Goal: Task Accomplishment & Management: Use online tool/utility

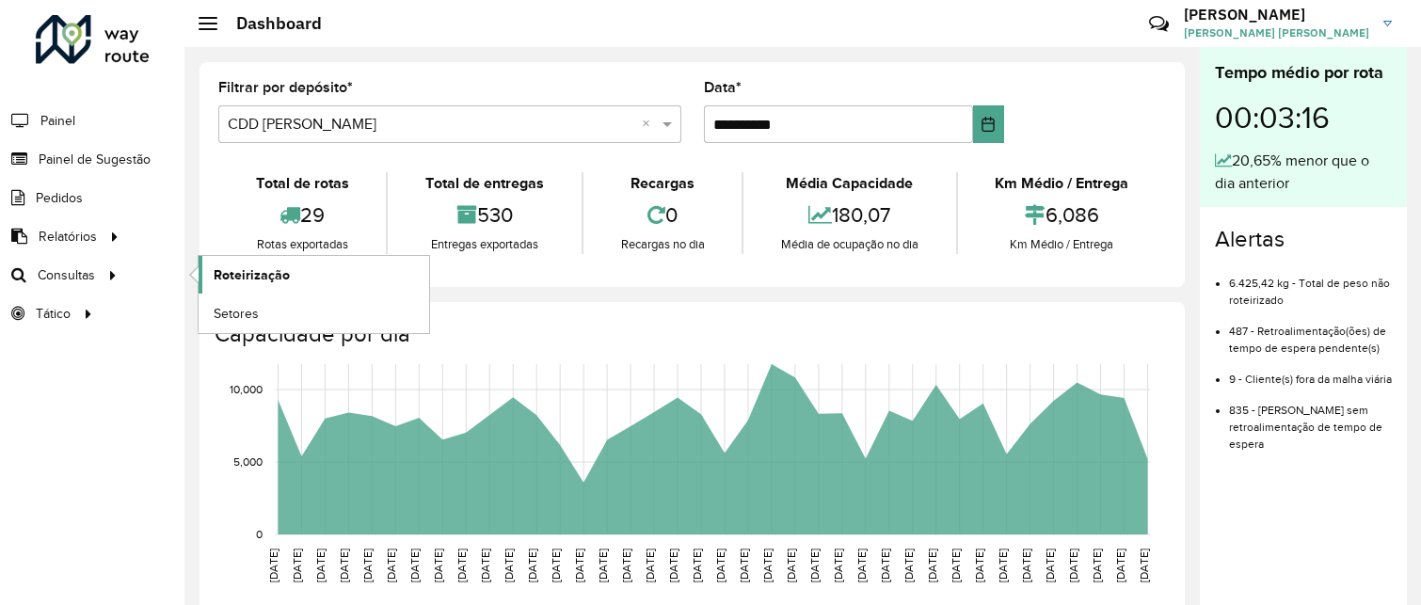
click at [245, 271] on span "Roteirização" at bounding box center [252, 275] width 76 height 20
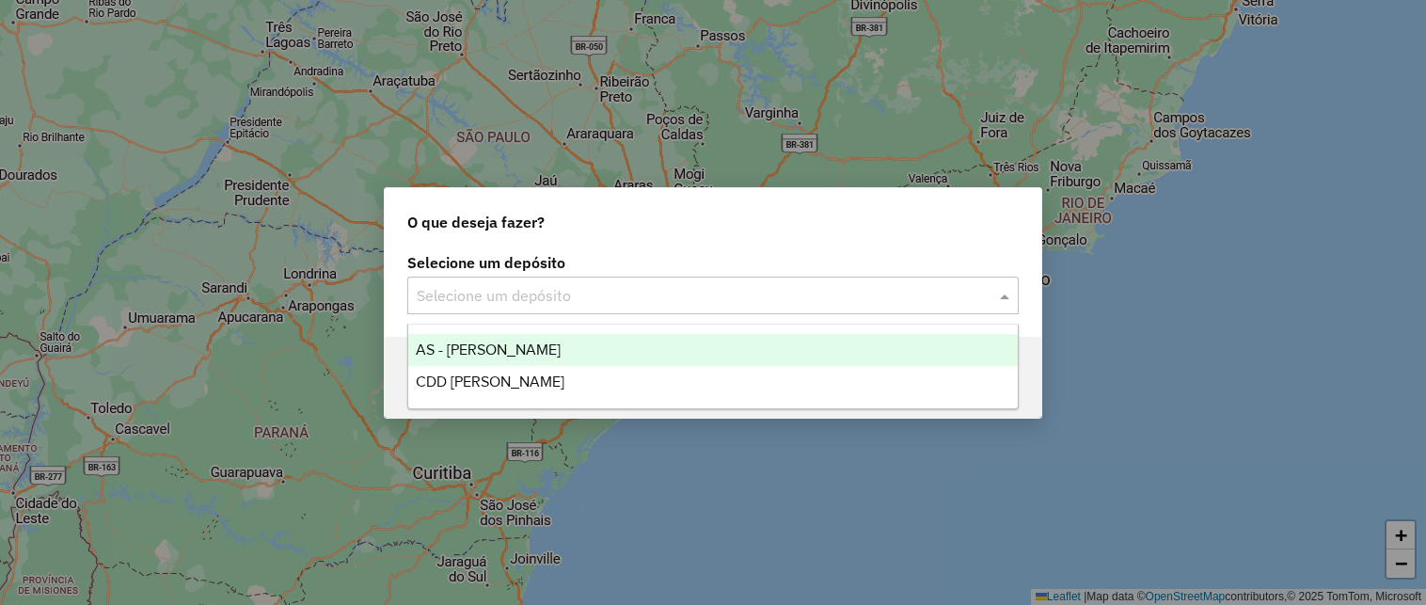
click at [474, 289] on input "text" at bounding box center [694, 296] width 555 height 23
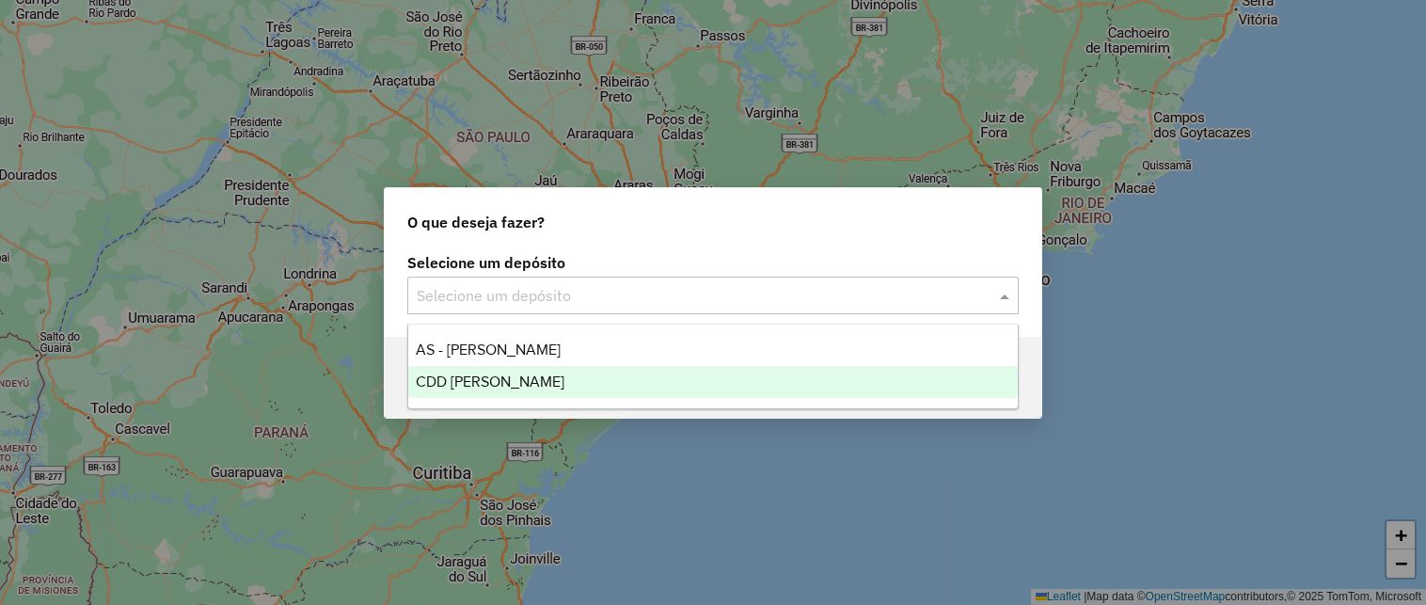
click at [455, 381] on span "CDD [PERSON_NAME]" at bounding box center [490, 382] width 149 height 16
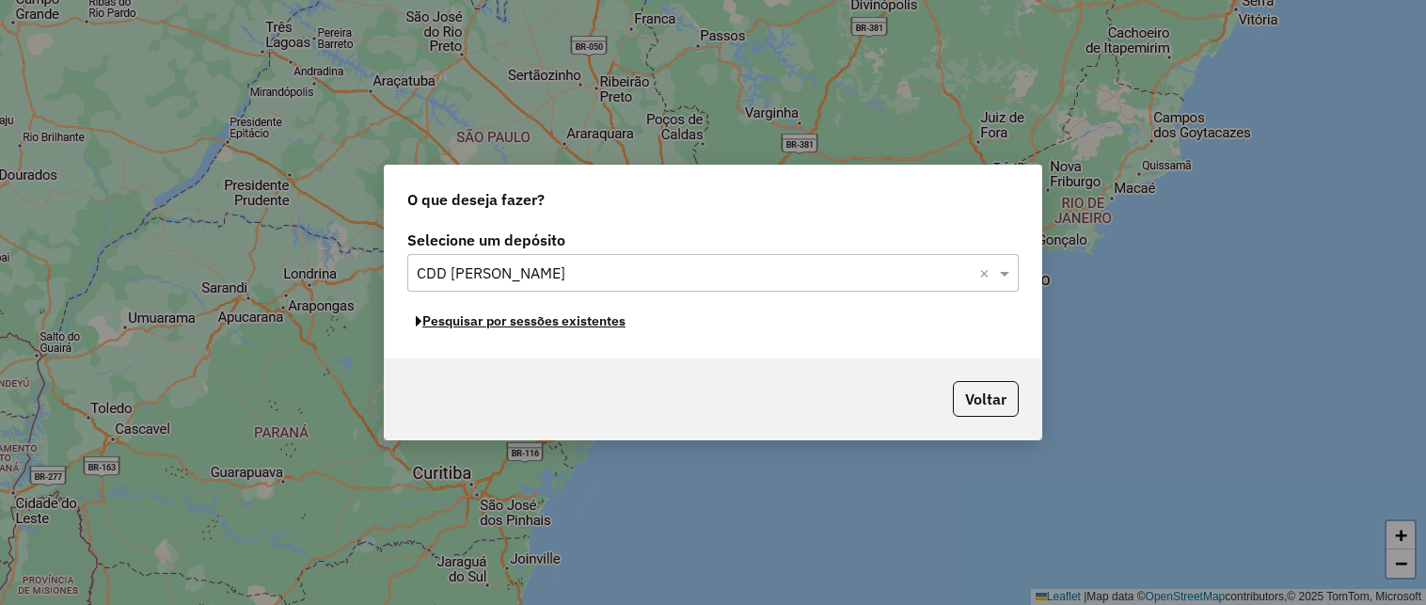
click at [472, 324] on button "Pesquisar por sessões existentes" at bounding box center [520, 321] width 227 height 29
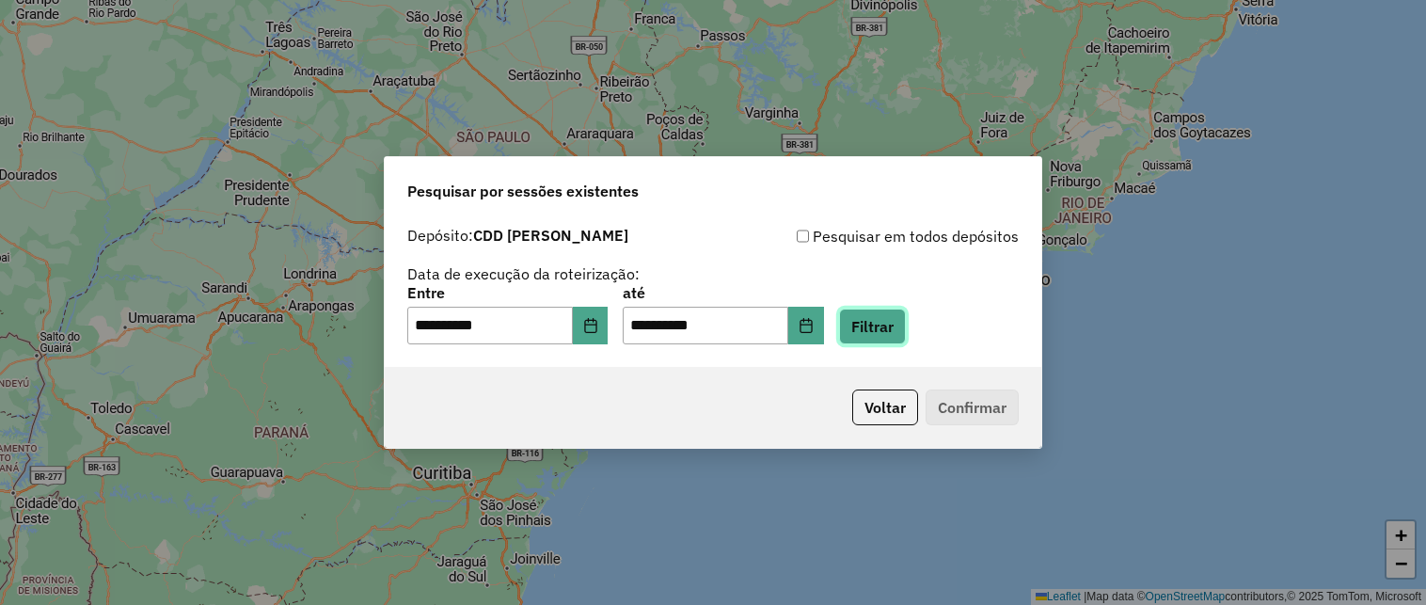
click at [878, 330] on button "Filtrar" at bounding box center [872, 327] width 67 height 36
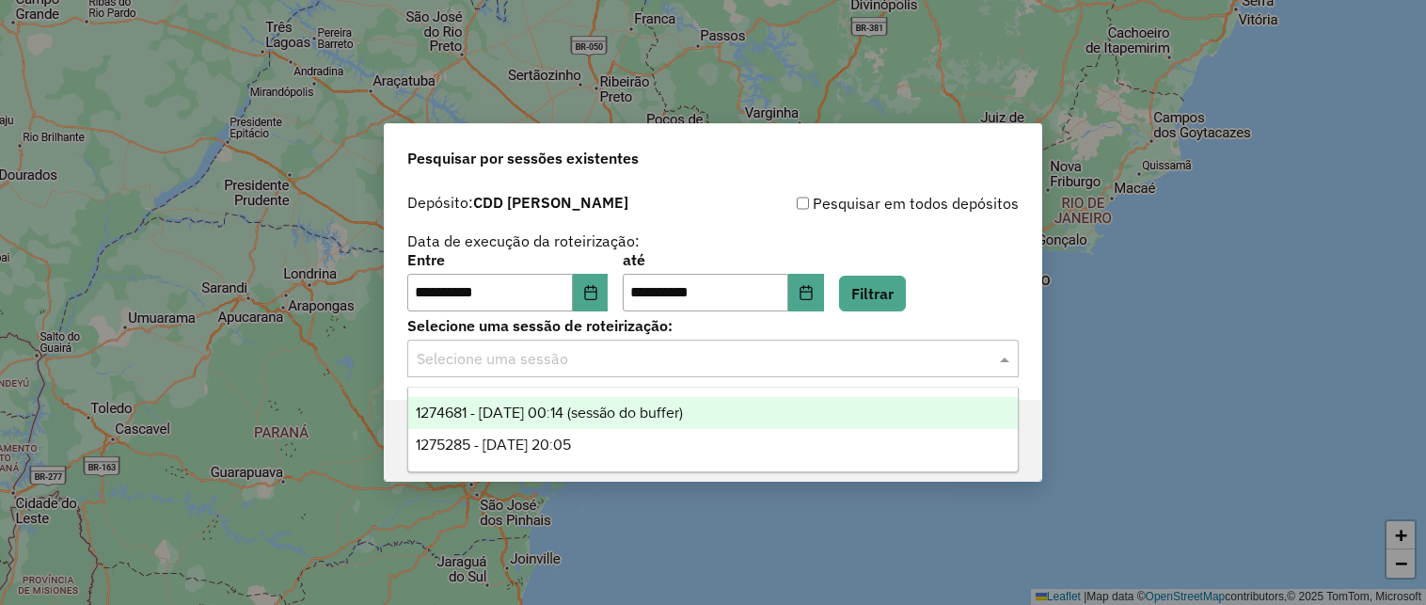
click at [604, 357] on input "text" at bounding box center [694, 359] width 555 height 23
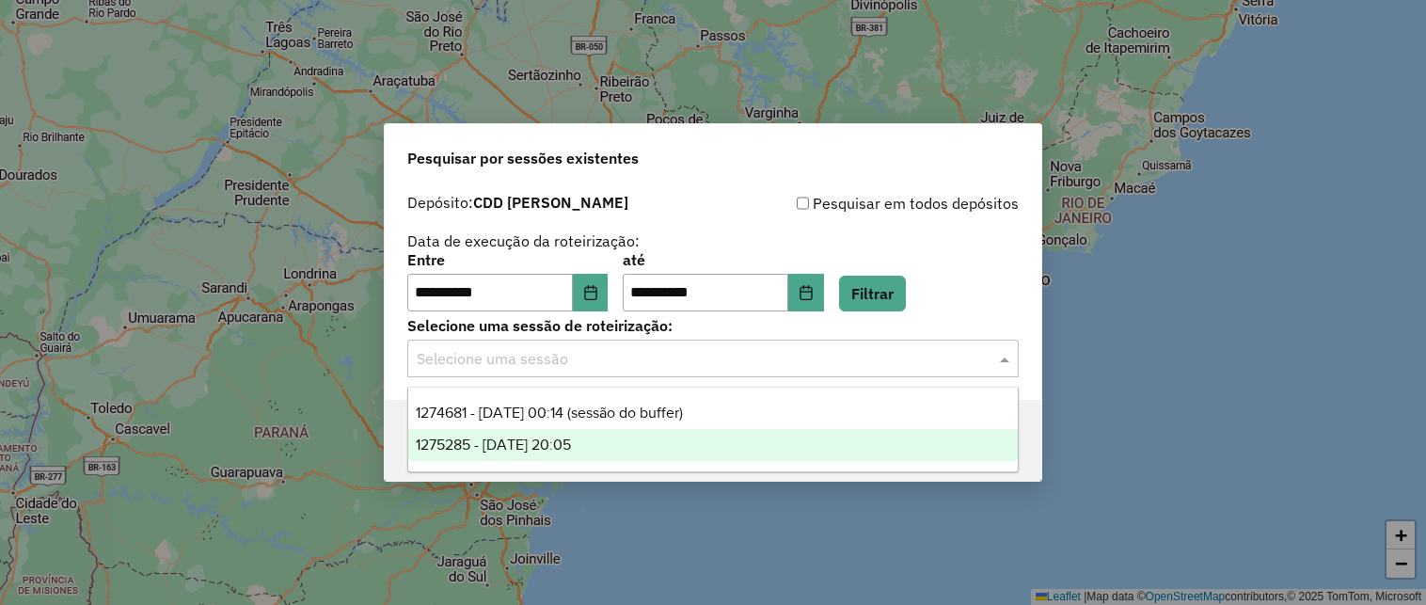
click at [571, 447] on span "1275285 - 13/09/2025 20:05" at bounding box center [493, 445] width 155 height 16
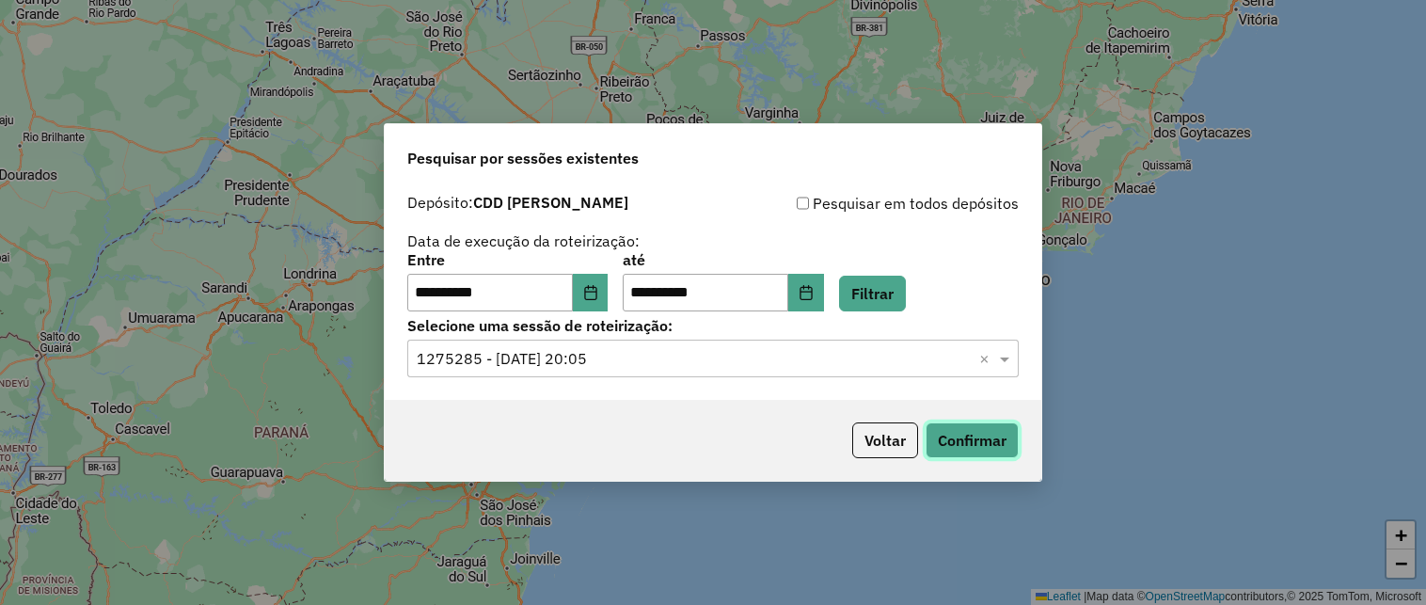
click at [944, 430] on button "Confirmar" at bounding box center [972, 440] width 93 height 36
click at [631, 359] on input "text" at bounding box center [694, 359] width 555 height 23
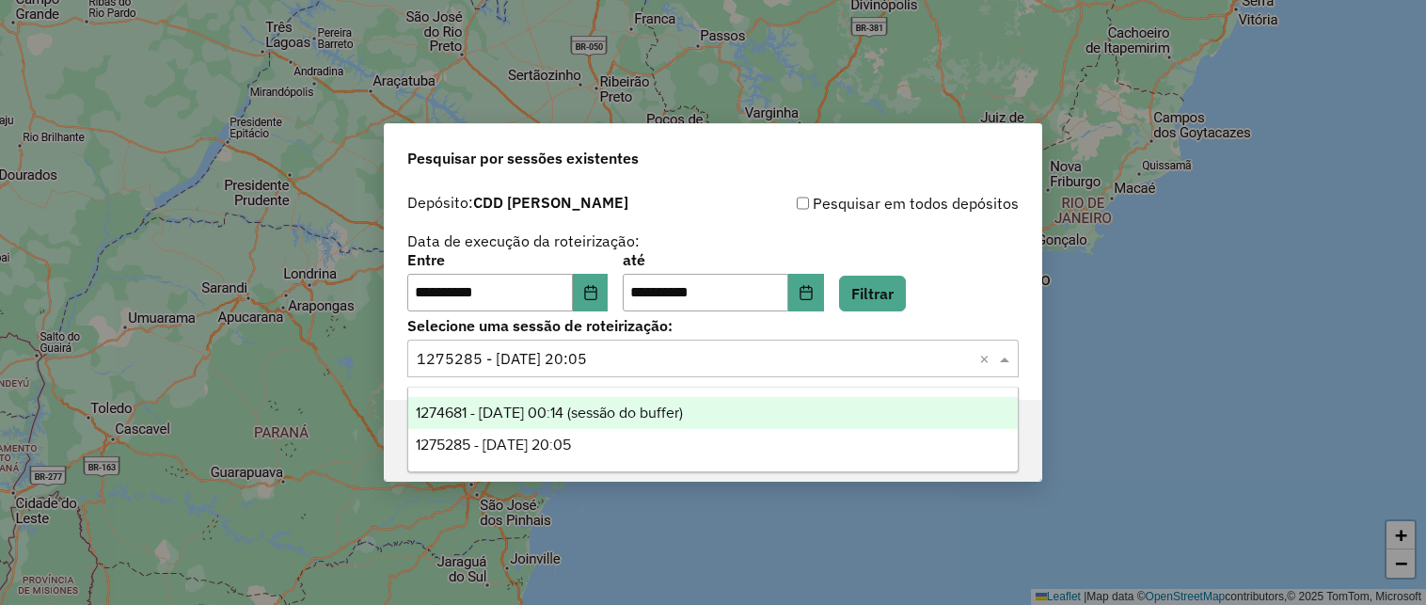
click at [619, 408] on span "1274681 - 13/09/2025 00:14 (sessão do buffer)" at bounding box center [549, 413] width 267 height 16
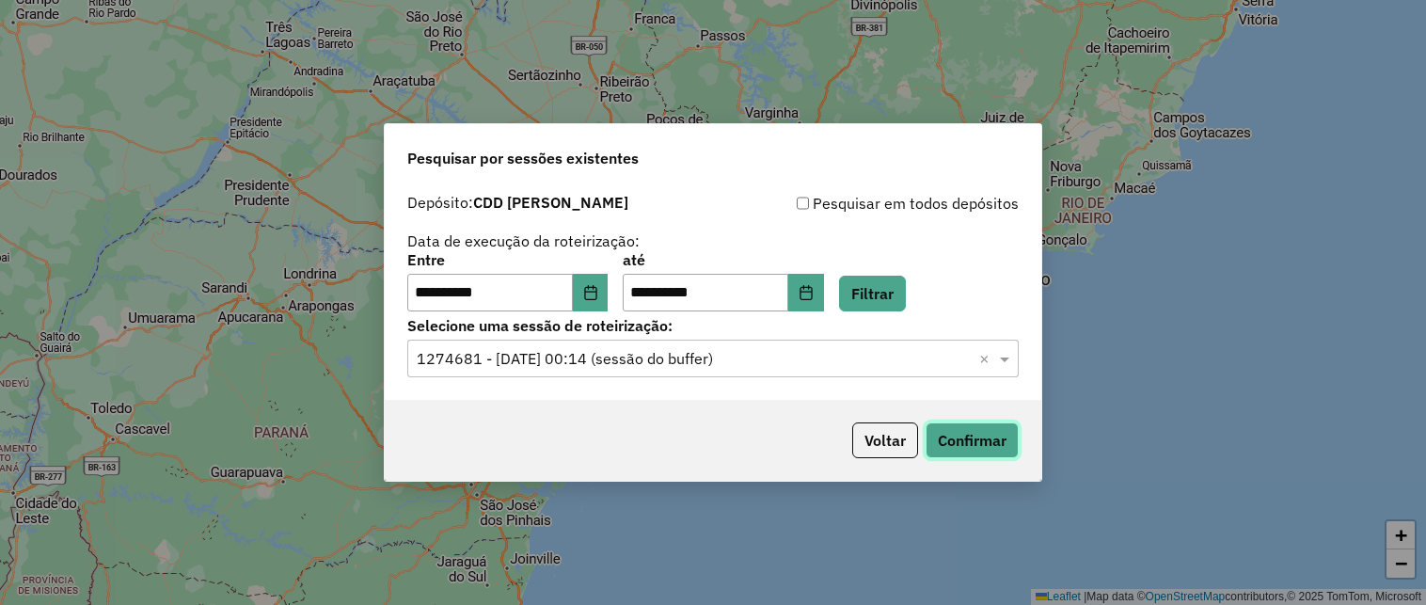
click at [976, 447] on button "Confirmar" at bounding box center [972, 440] width 93 height 36
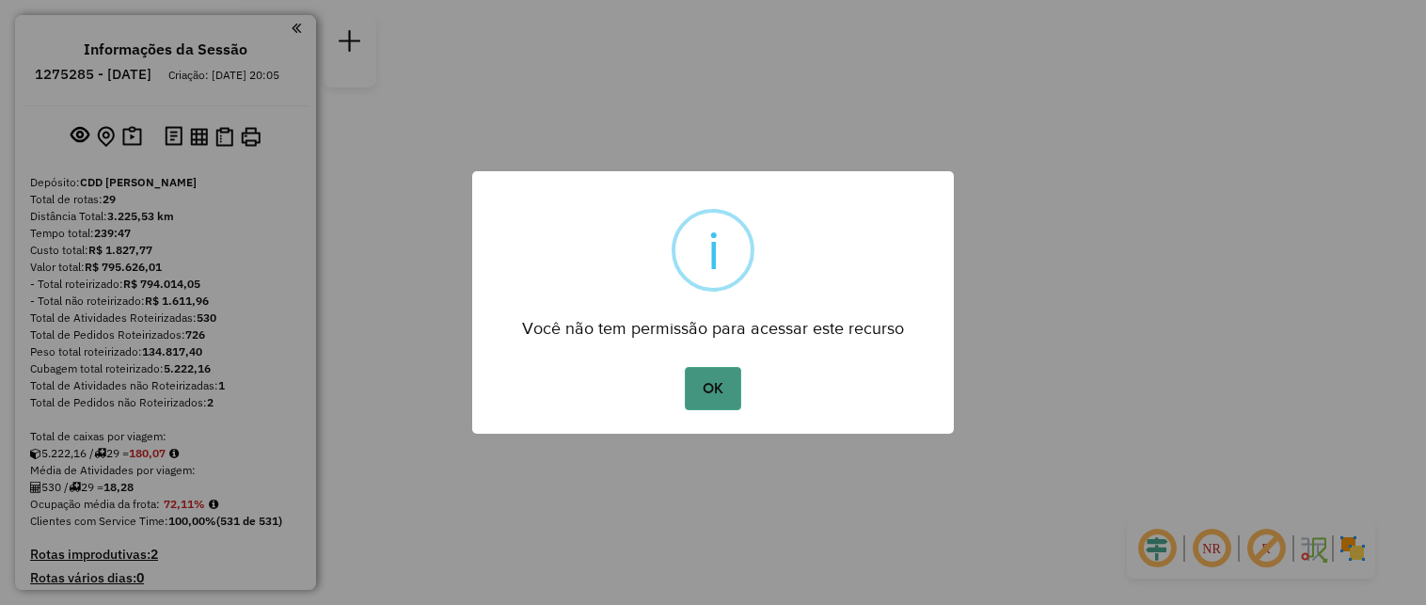
click at [703, 385] on button "OK" at bounding box center [713, 388] width 56 height 43
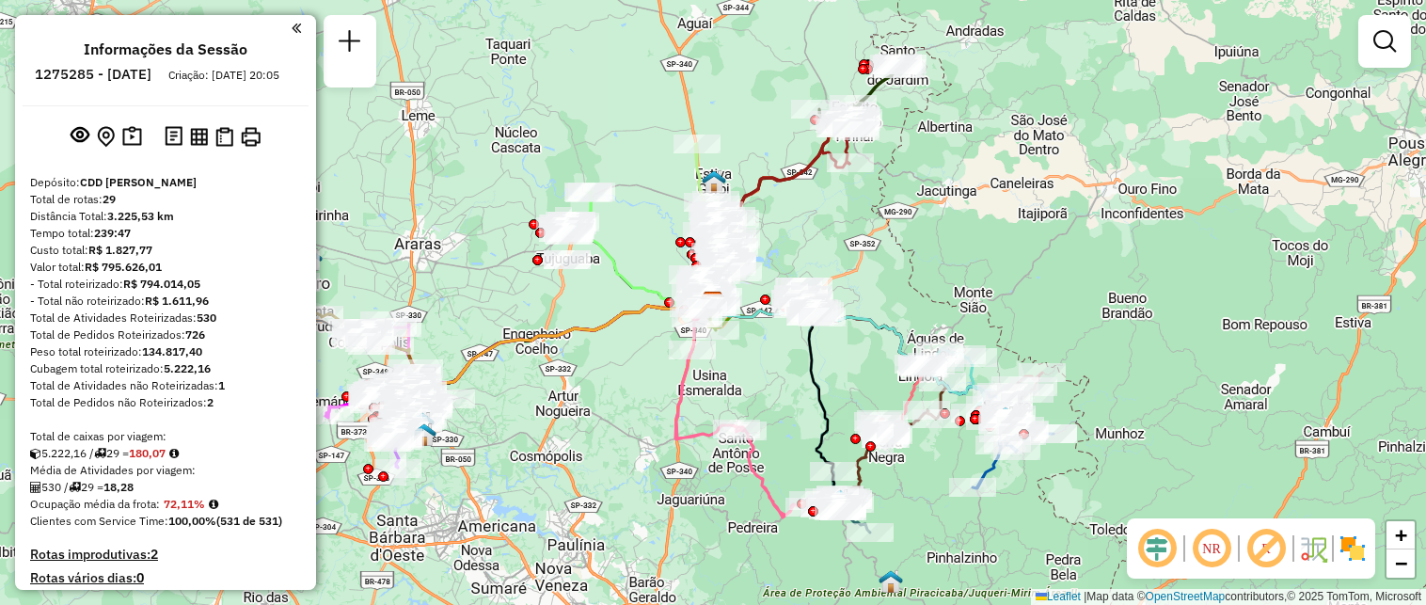
scroll to position [2460, 0]
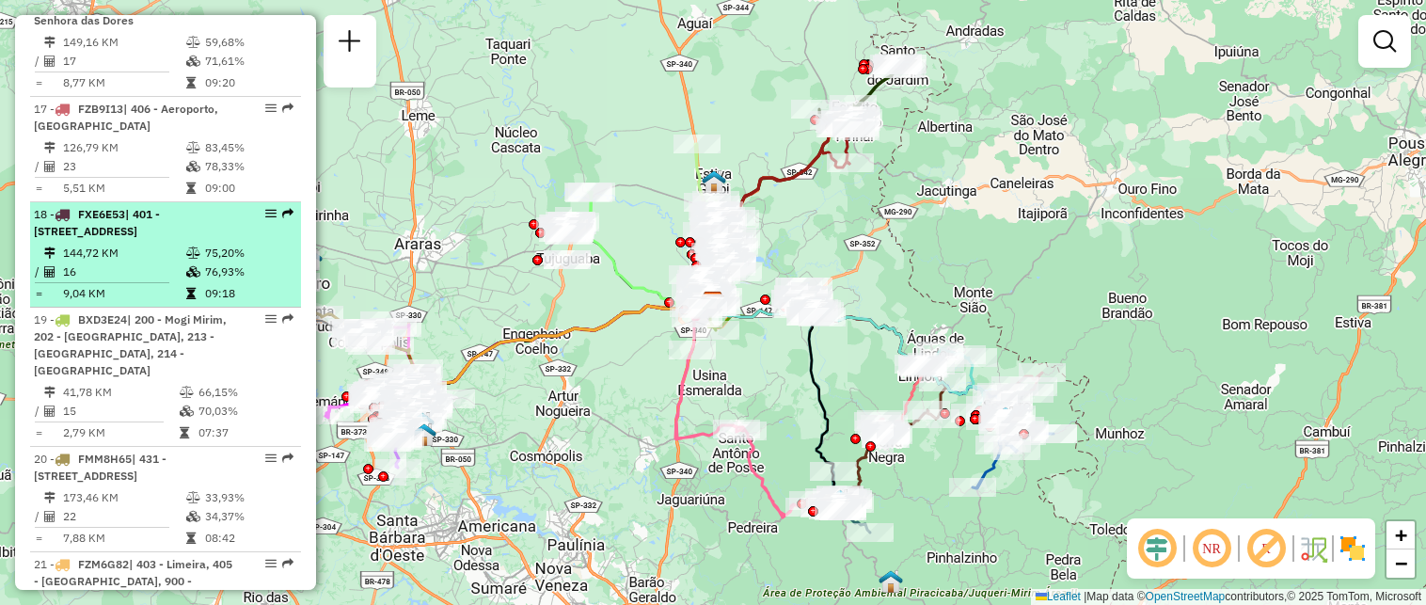
click at [201, 206] on div "18 - FXE6E53 | 401 - Nossa Senhora das Dores, 405 - Jardim Orestes, 406 - Aerop…" at bounding box center [133, 223] width 199 height 34
select select "**********"
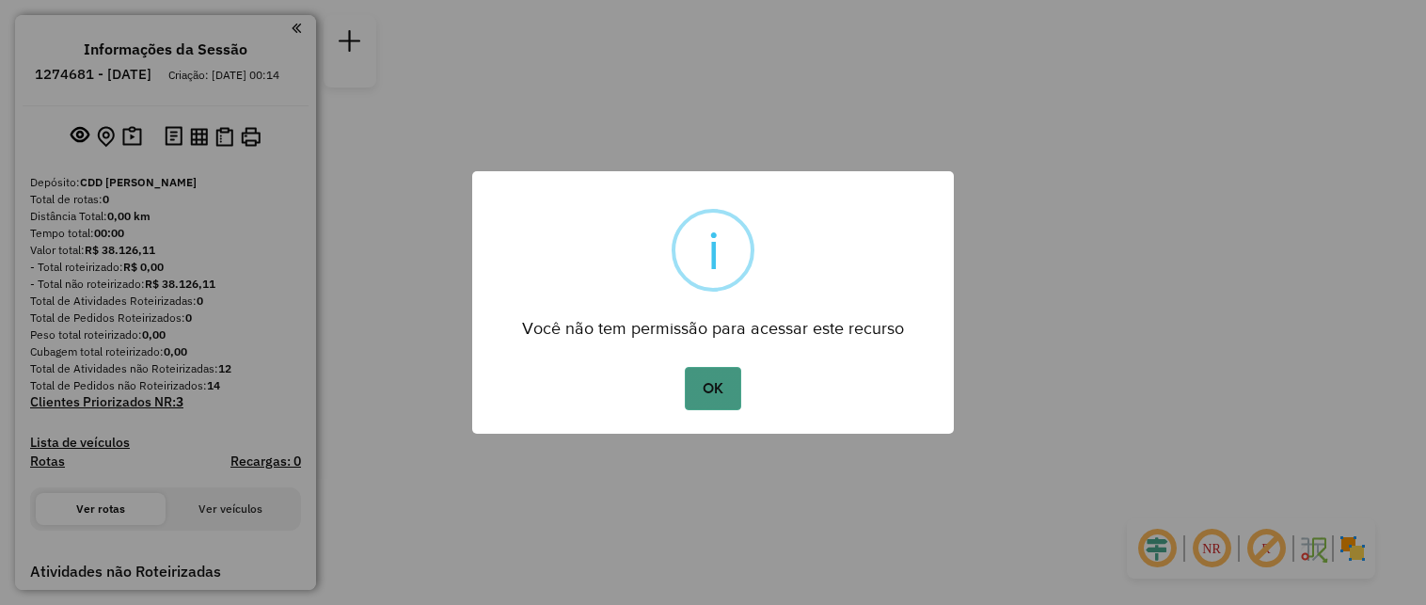
click at [717, 388] on button "OK" at bounding box center [713, 388] width 56 height 43
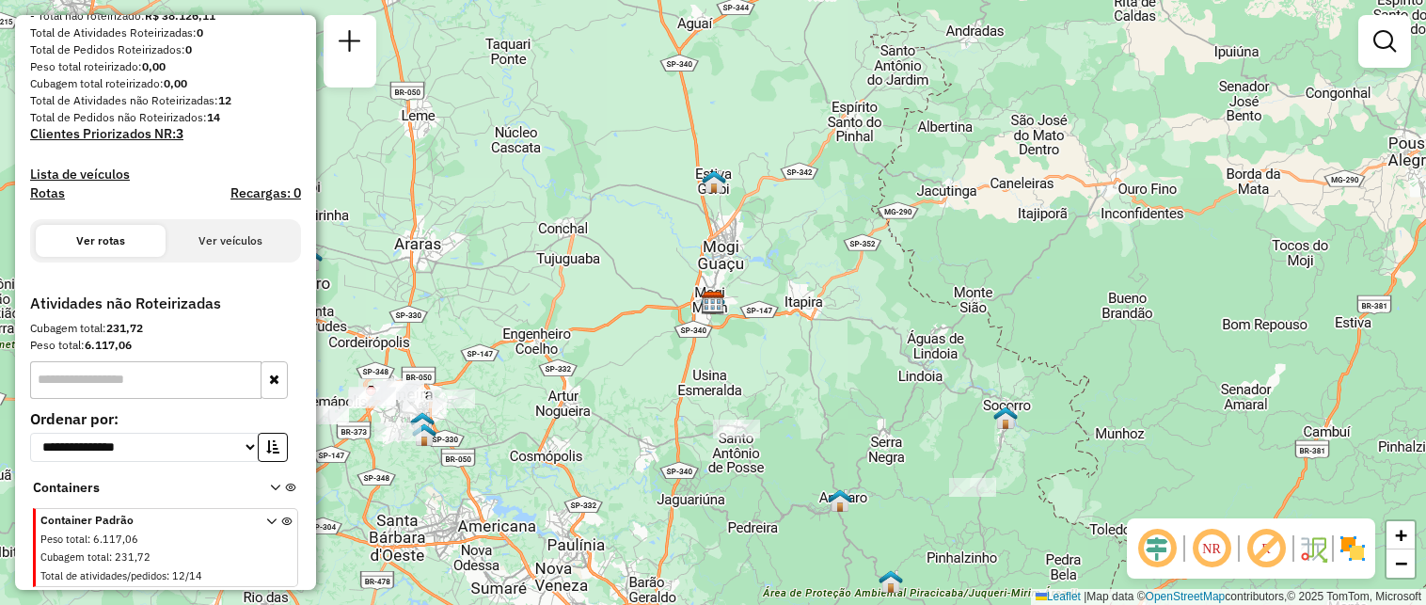
scroll to position [285, 0]
click at [258, 524] on div "Container Padrão Peso total : 6.117,06 Cubagem total : 231,72 Total de atividad…" at bounding box center [167, 549] width 254 height 75
click at [266, 522] on icon at bounding box center [271, 552] width 10 height 71
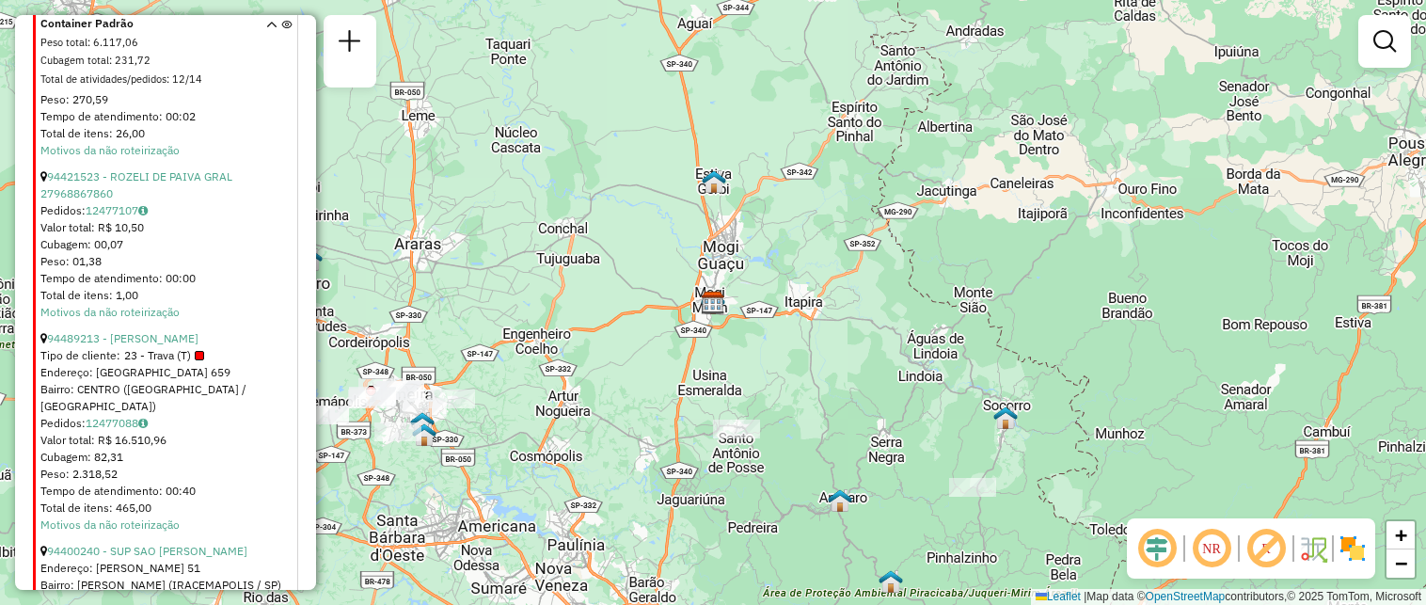
scroll to position [1992, 0]
